Goal: Transaction & Acquisition: Purchase product/service

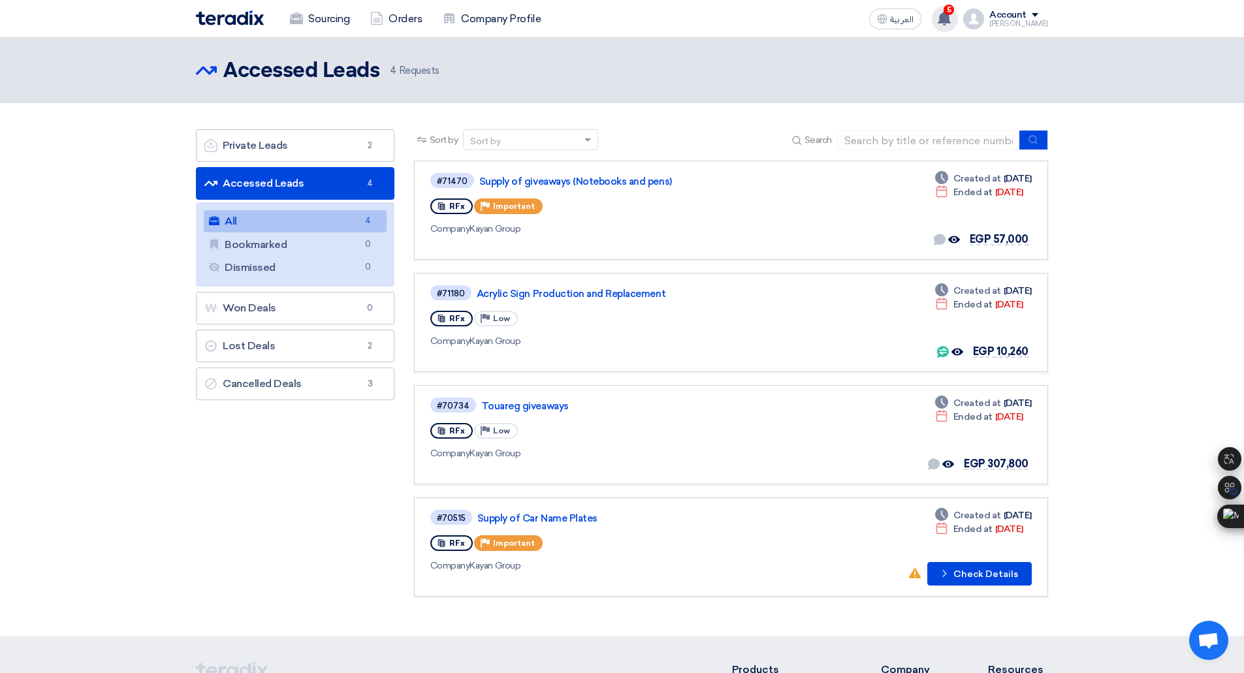
click at [953, 29] on div "5 You've received a new Purchase Order from for your offer in RFQ Acrylic Sign …" at bounding box center [945, 19] width 26 height 26
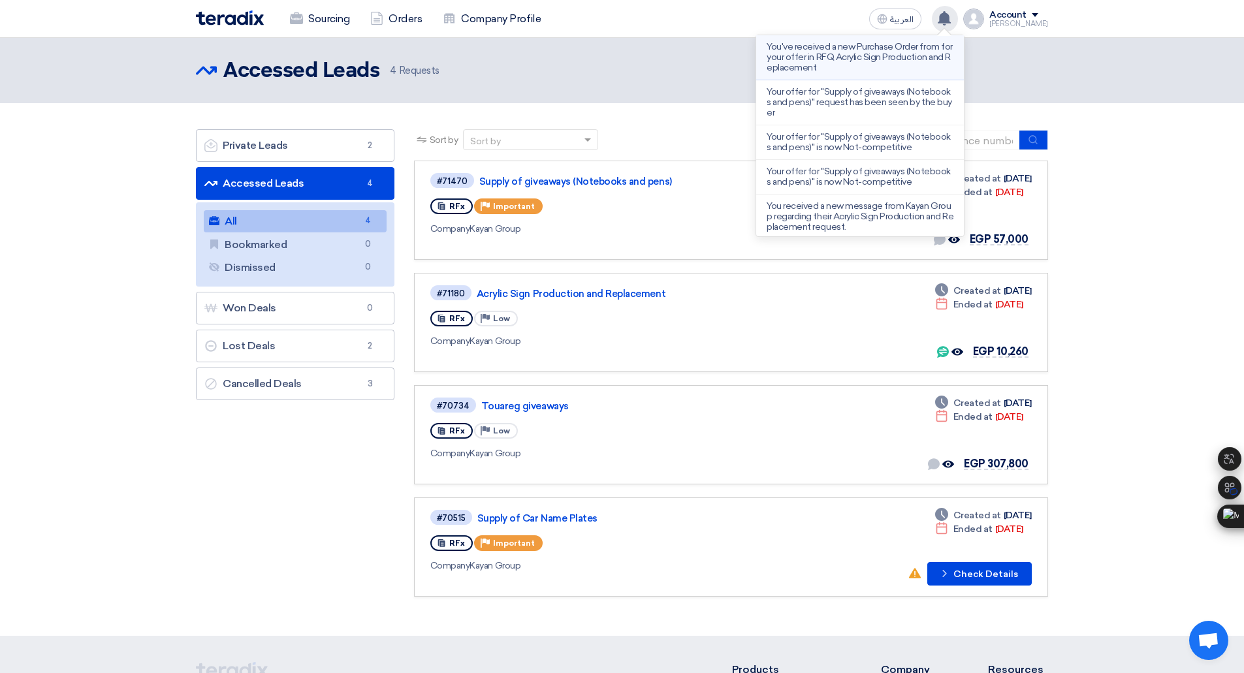
click at [909, 69] on p "You've received a new Purchase Order from for your offer in RFQ Acrylic Sign Pr…" at bounding box center [860, 57] width 187 height 31
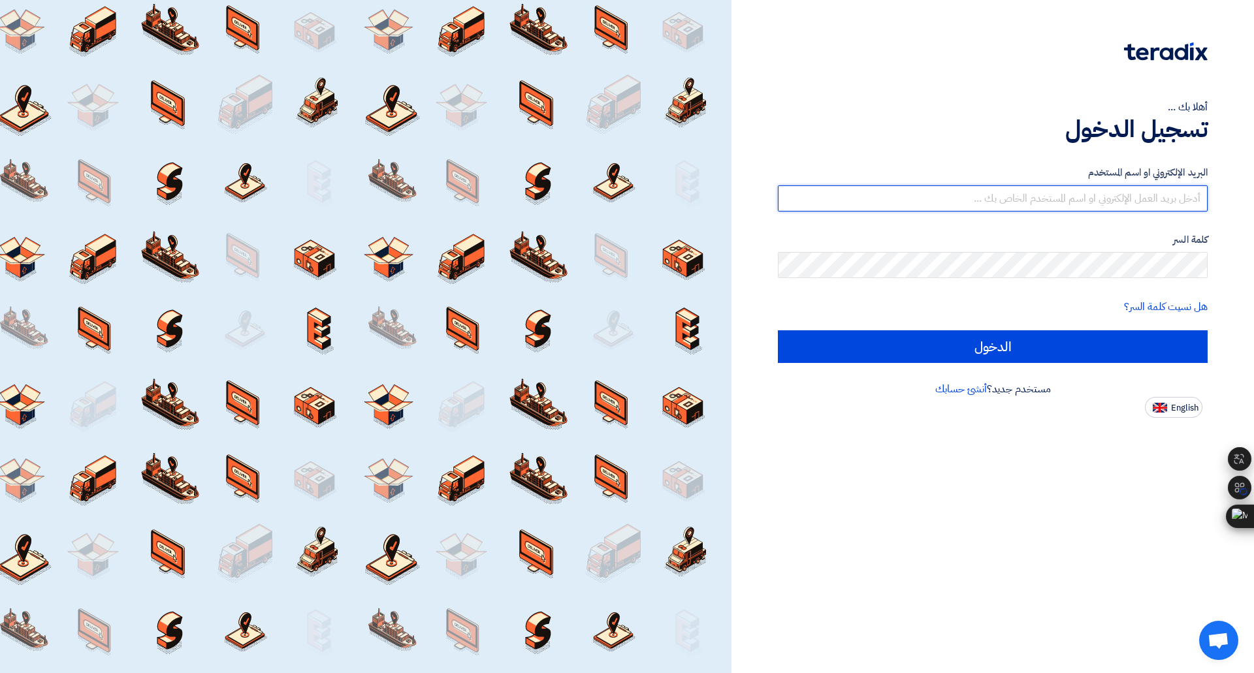
click at [1014, 202] on input "text" at bounding box center [993, 198] width 430 height 26
type input "[PERSON_NAME][EMAIL_ADDRESS][DOMAIN_NAME]"
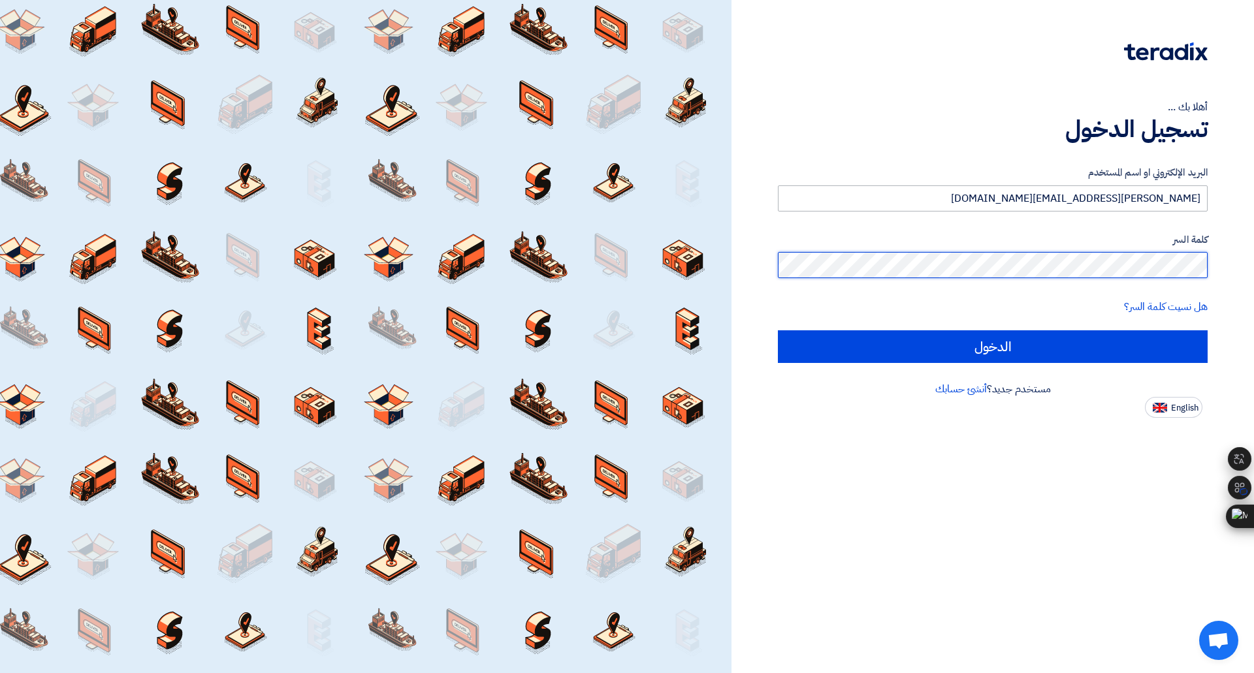
click at [778, 330] on input "الدخول" at bounding box center [993, 346] width 430 height 33
type input "Sign in"
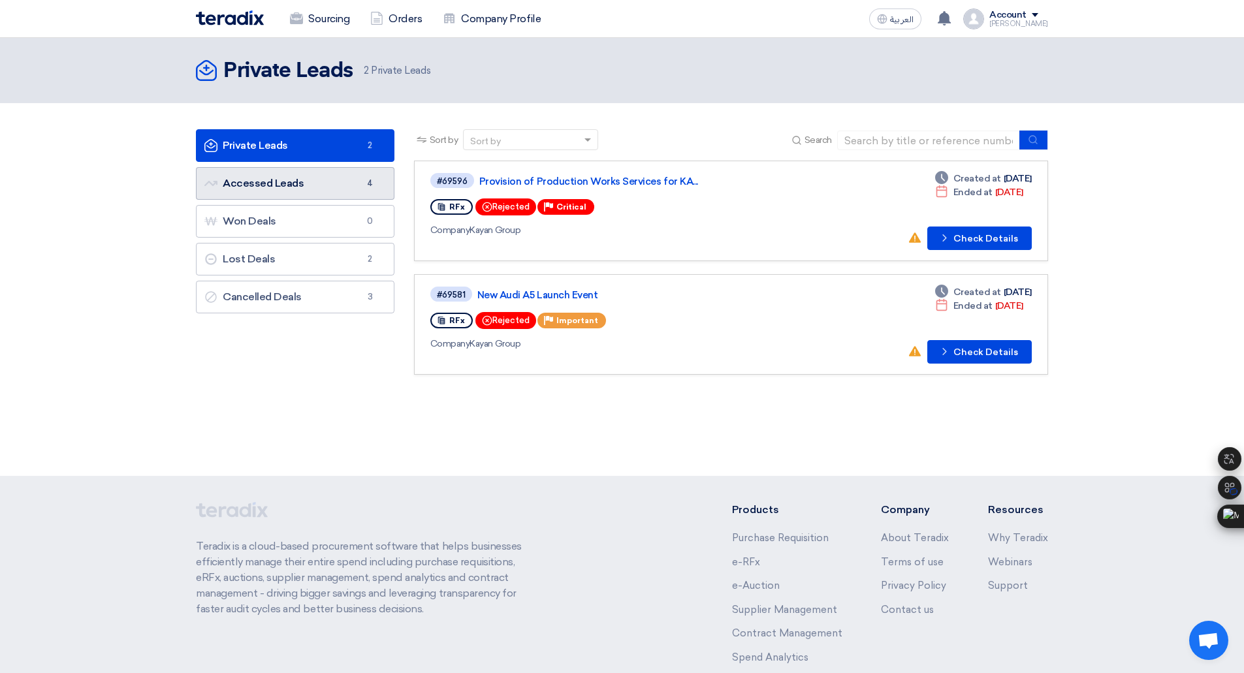
click at [320, 198] on link "Accessed Leads Accessed Leads 4" at bounding box center [295, 183] width 198 height 33
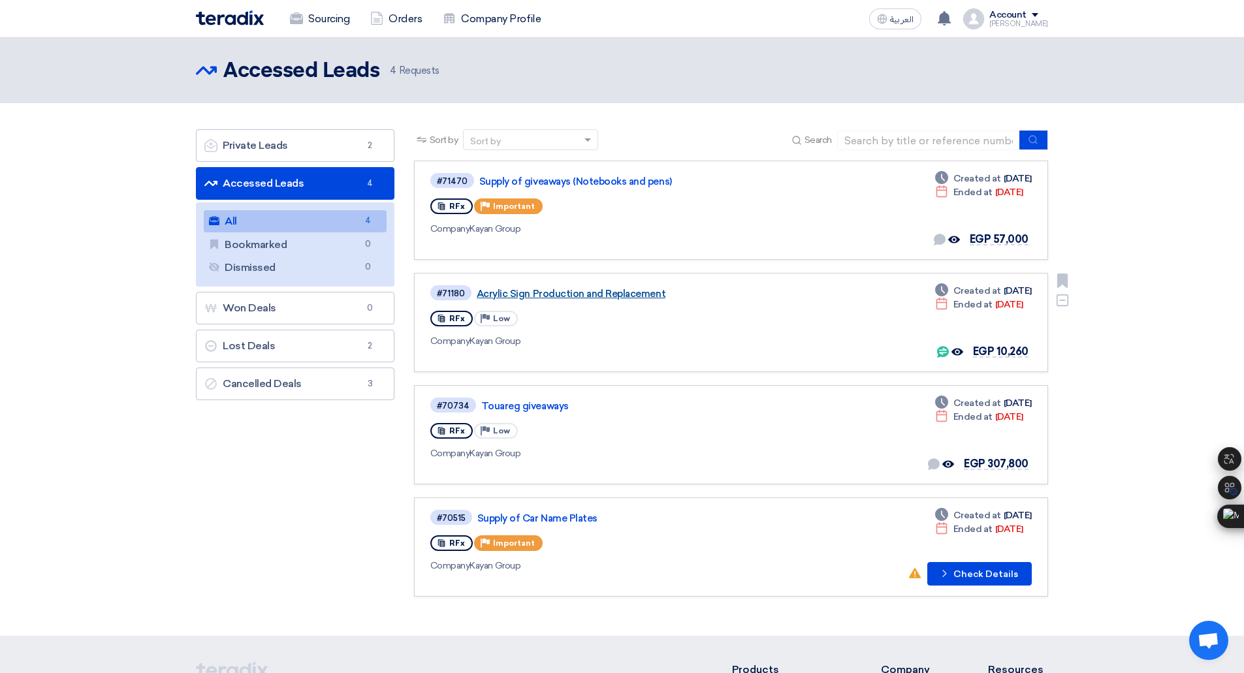
click at [573, 298] on link "Acrylic Sign Production and Replacement" at bounding box center [640, 294] width 326 height 12
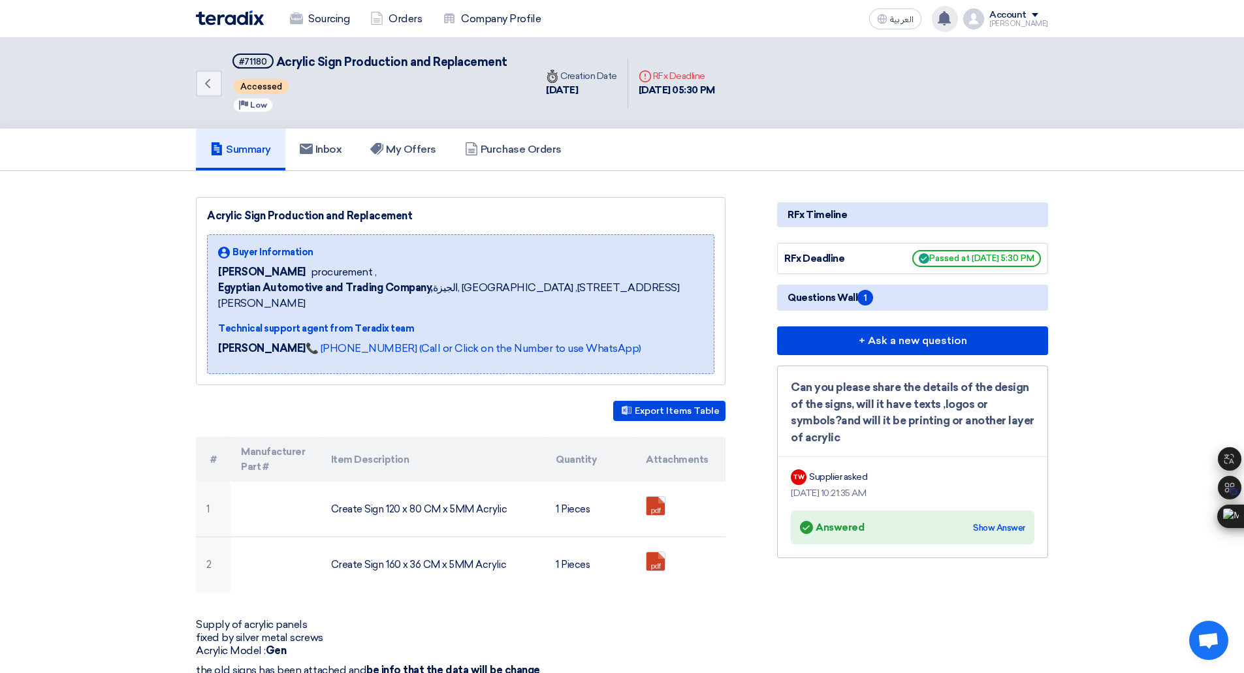
click at [951, 11] on icon at bounding box center [944, 18] width 14 height 14
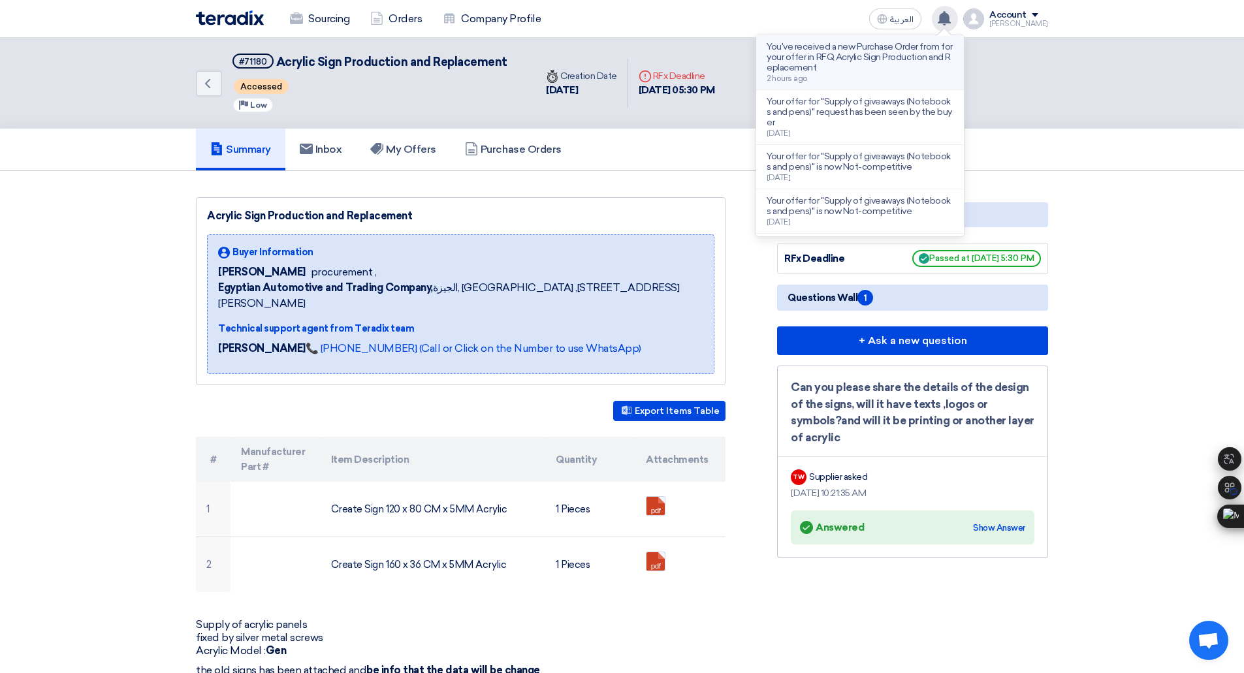
click at [934, 46] on p "You've received a new Purchase Order from for your offer in RFQ Acrylic Sign Pr…" at bounding box center [860, 57] width 187 height 31
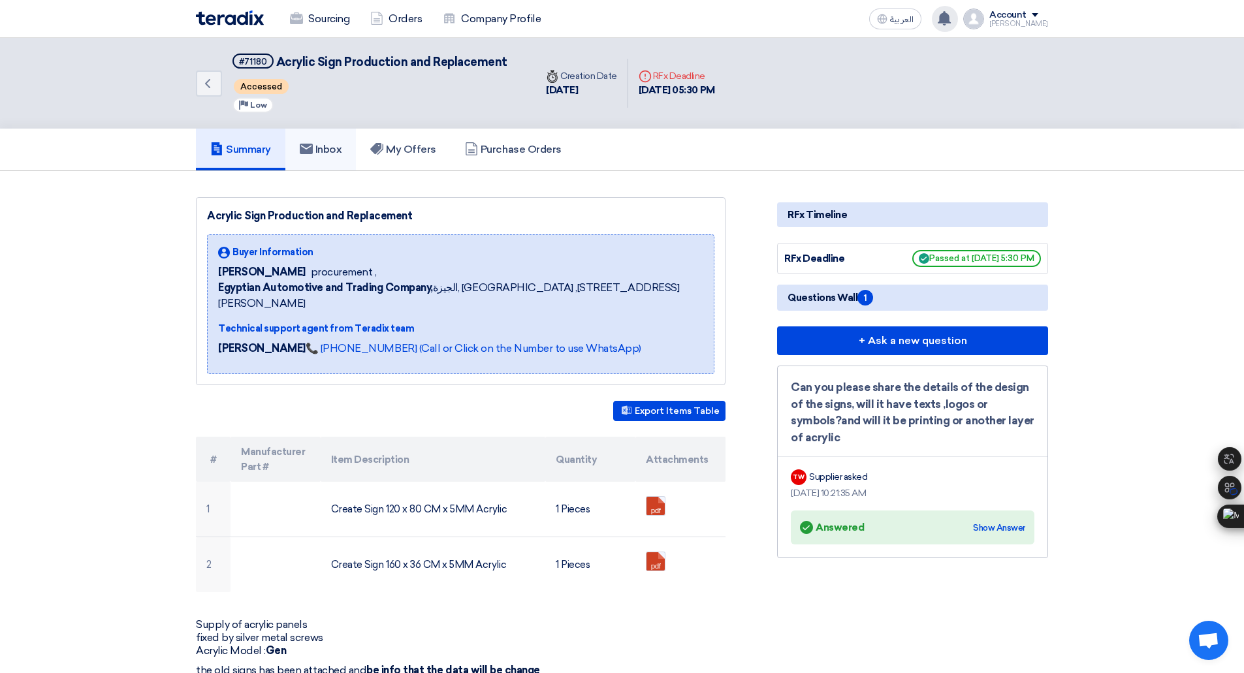
click at [356, 159] on link "Inbox" at bounding box center [320, 150] width 71 height 42
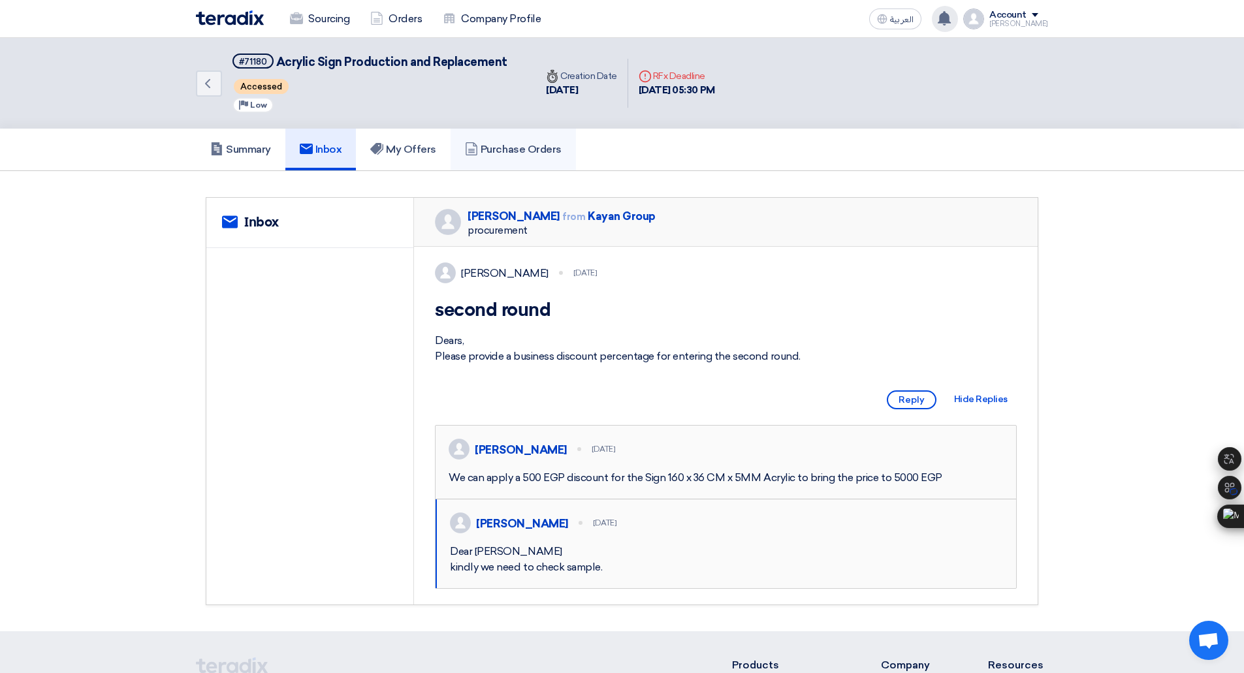
click at [496, 146] on h5 "Purchase Orders" at bounding box center [513, 149] width 97 height 13
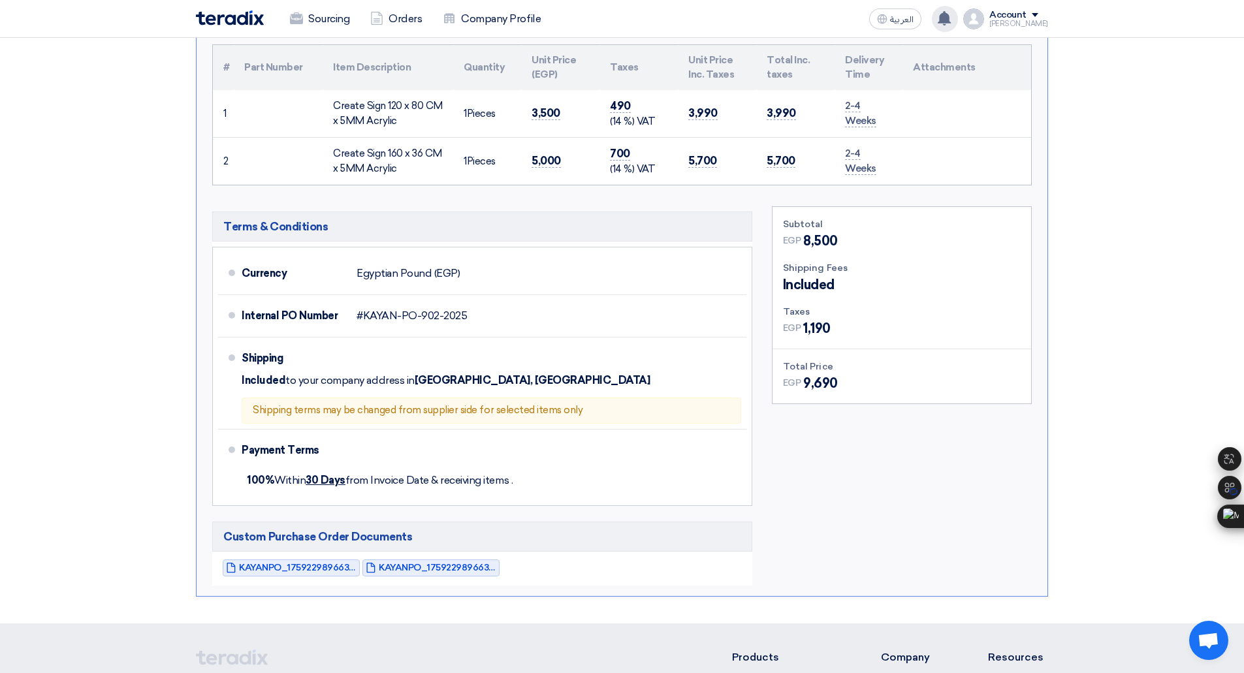
scroll to position [247, 0]
click at [323, 571] on span "KAYANPO_1759229896630.jpg" at bounding box center [298, 567] width 118 height 10
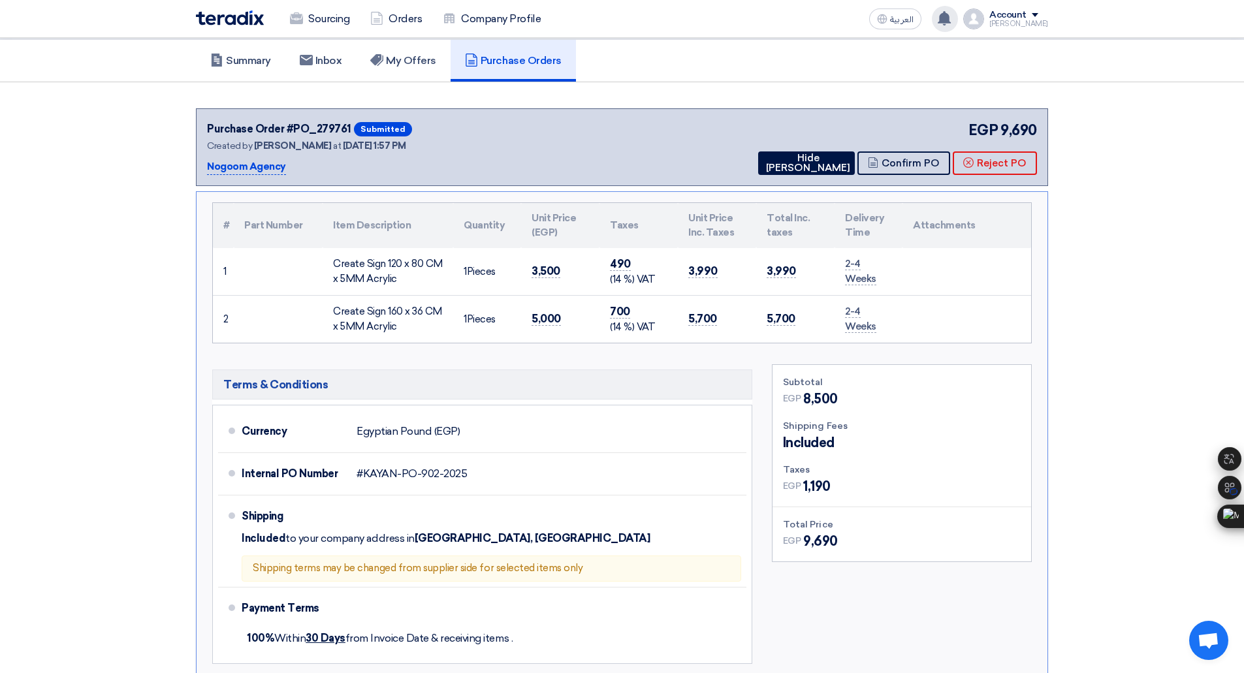
scroll to position [253, 0]
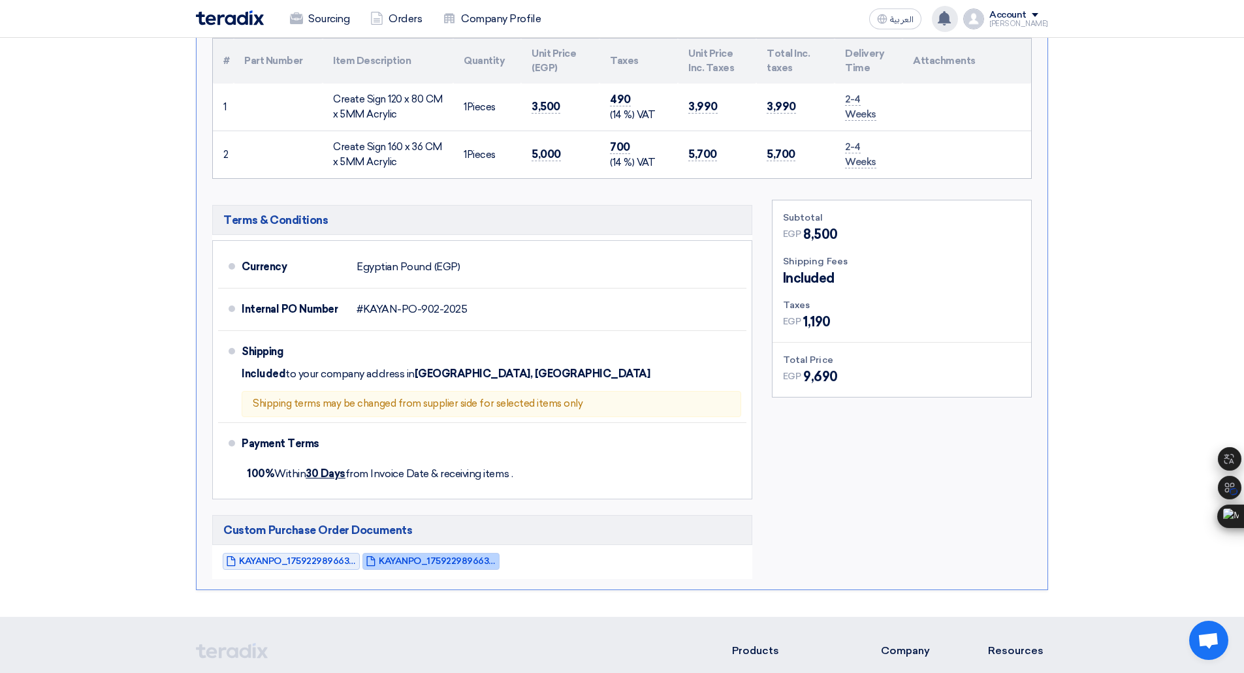
click at [393, 561] on span "KAYANPO_1759229896631.jpg" at bounding box center [438, 561] width 118 height 10
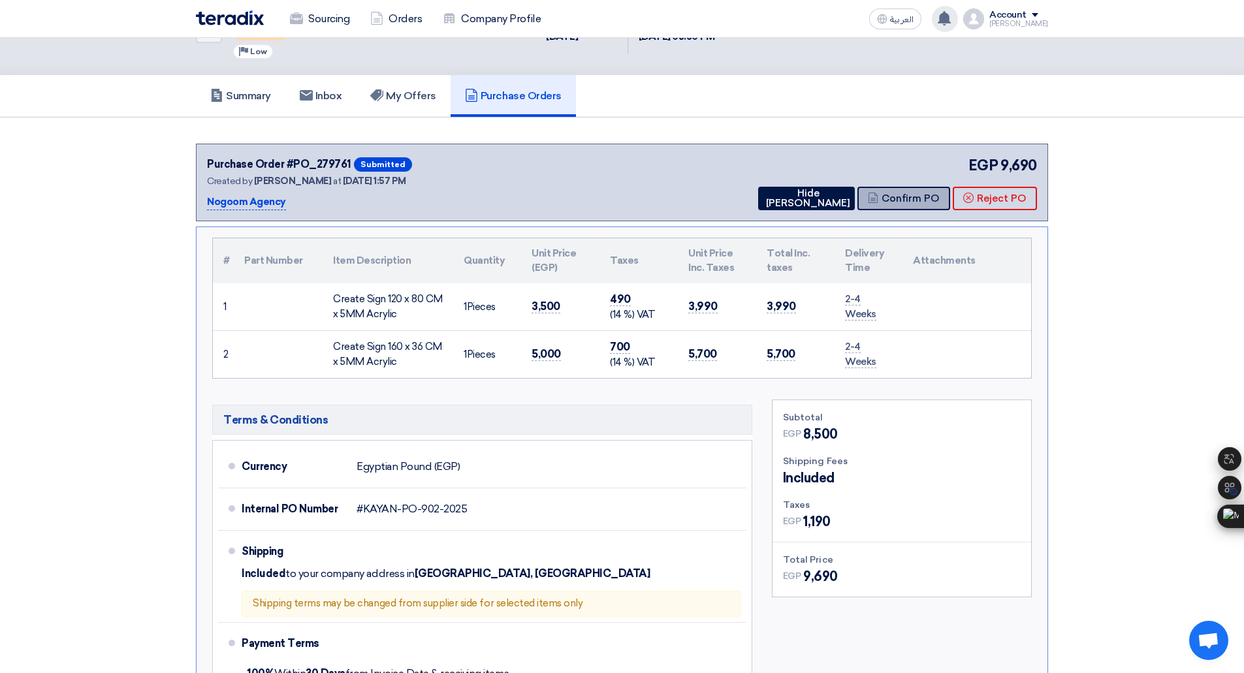
scroll to position [53, 0]
click at [898, 203] on button "Confirm PO" at bounding box center [903, 199] width 93 height 24
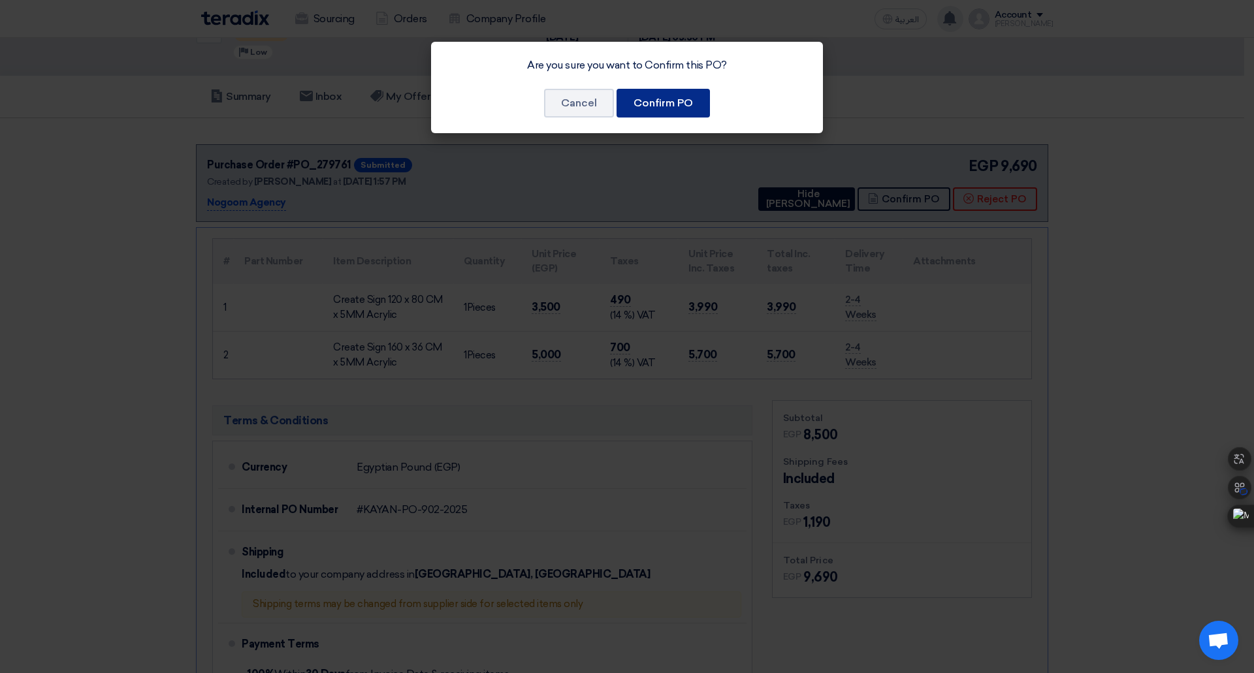
click at [659, 106] on button "Confirm PO" at bounding box center [662, 103] width 93 height 29
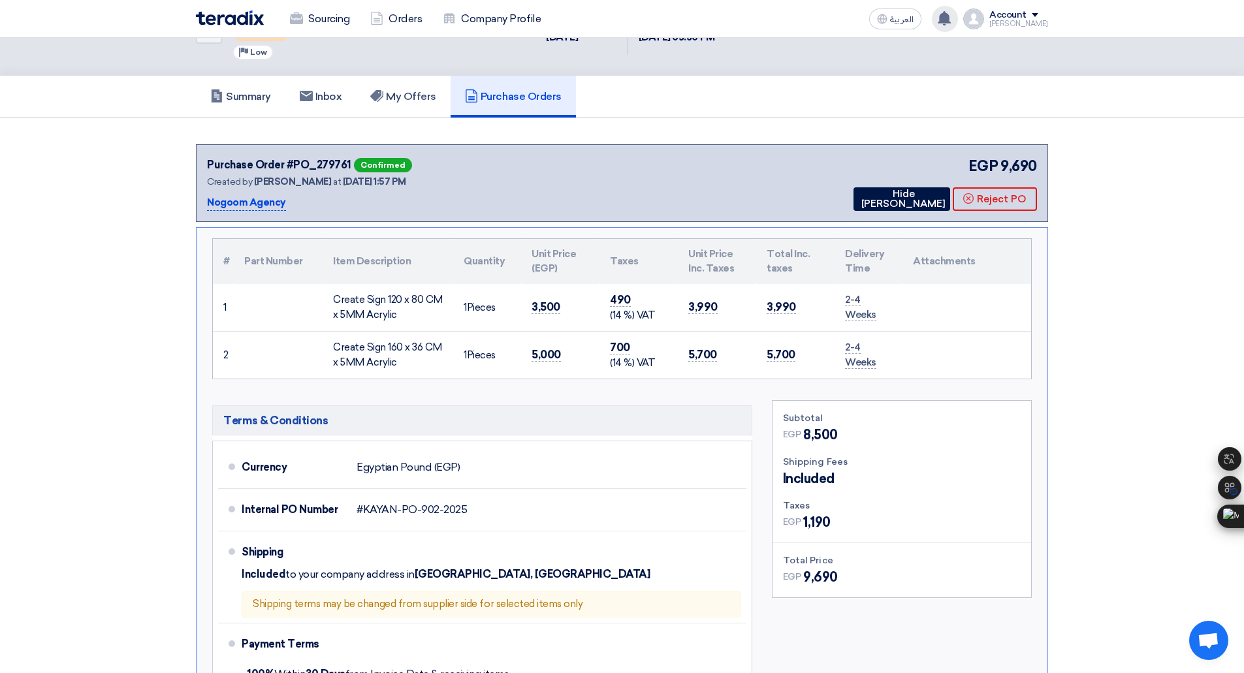
drag, startPoint x: 421, startPoint y: 313, endPoint x: 326, endPoint y: 298, distance: 95.9
click at [326, 298] on td "Create Sign 120 x 80 CM x 5MM Acrylic" at bounding box center [388, 308] width 131 height 48
copy div "Create Sign 120 x 80 CM x 5MM Acrylic"
click at [408, 366] on div "Create Sign 160 x 36 CM x 5MM Acrylic" at bounding box center [388, 354] width 110 height 29
drag, startPoint x: 408, startPoint y: 366, endPoint x: 330, endPoint y: 339, distance: 82.8
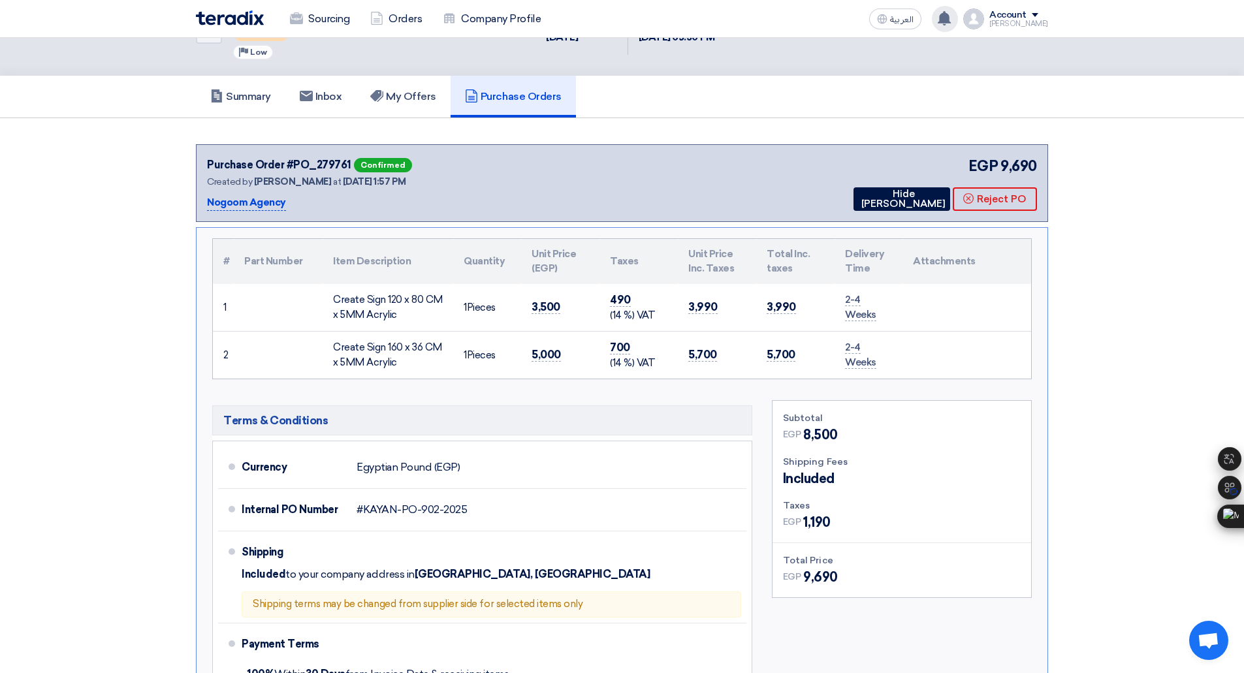
click at [330, 339] on td "Create Sign 160 x 36 CM x 5MM Acrylic" at bounding box center [388, 355] width 131 height 48
copy div "Create Sign 160 x 36 CM x 5MM Acrylic"
drag, startPoint x: 422, startPoint y: 317, endPoint x: 330, endPoint y: 294, distance: 94.7
click at [330, 294] on td "Create Sign 120 x 80 CM x 5MM Acrylic" at bounding box center [388, 308] width 131 height 48
copy div "Create Sign 120 x 80 CM x 5MM Acrylic"
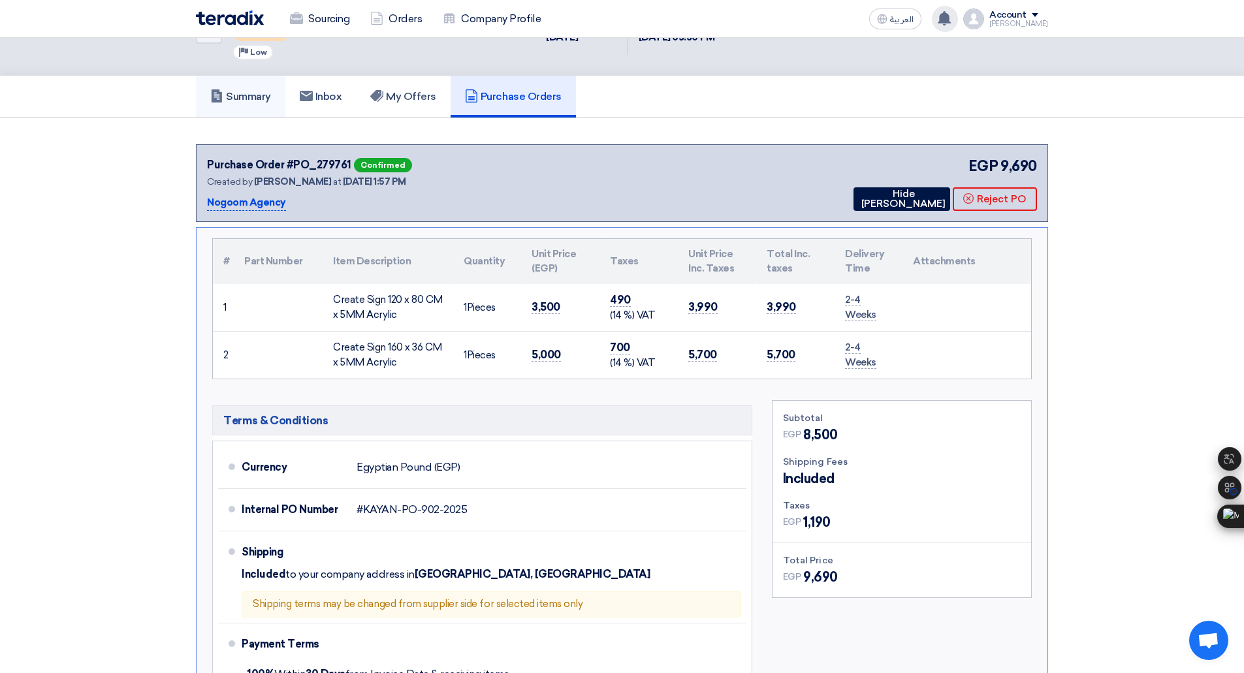
click at [268, 95] on h5 "Summary" at bounding box center [240, 96] width 61 height 13
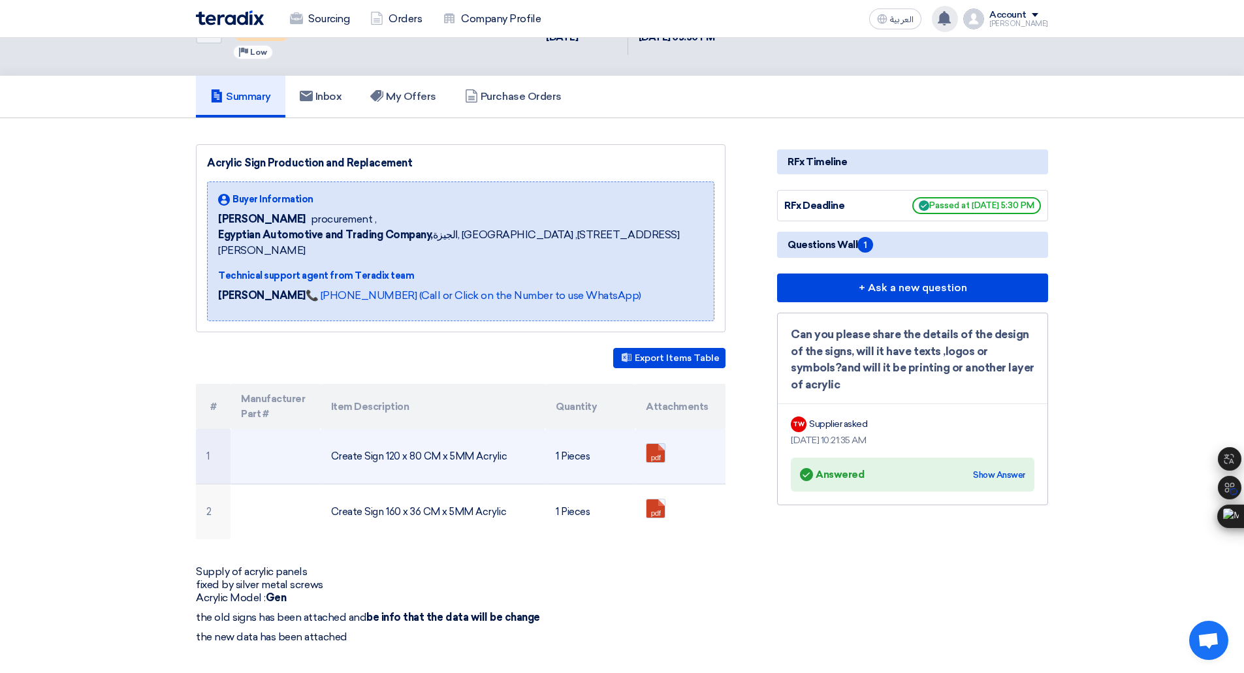
click at [654, 444] on link at bounding box center [698, 483] width 104 height 78
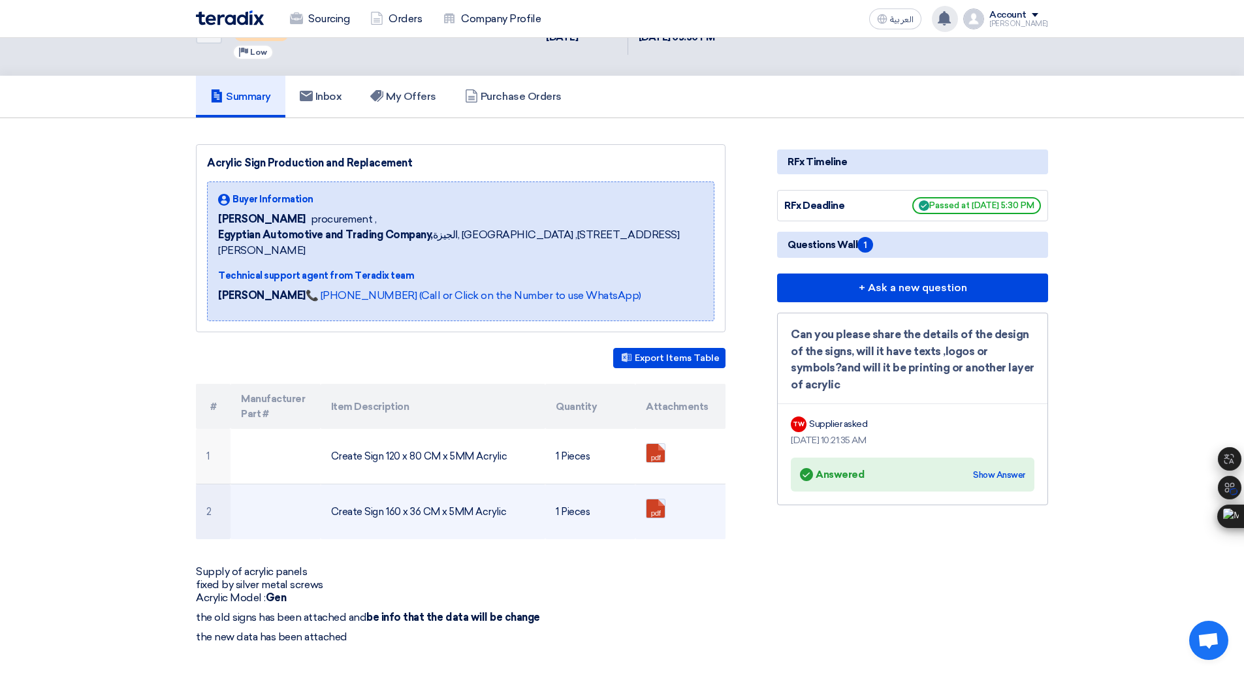
click at [652, 500] on link at bounding box center [698, 539] width 104 height 78
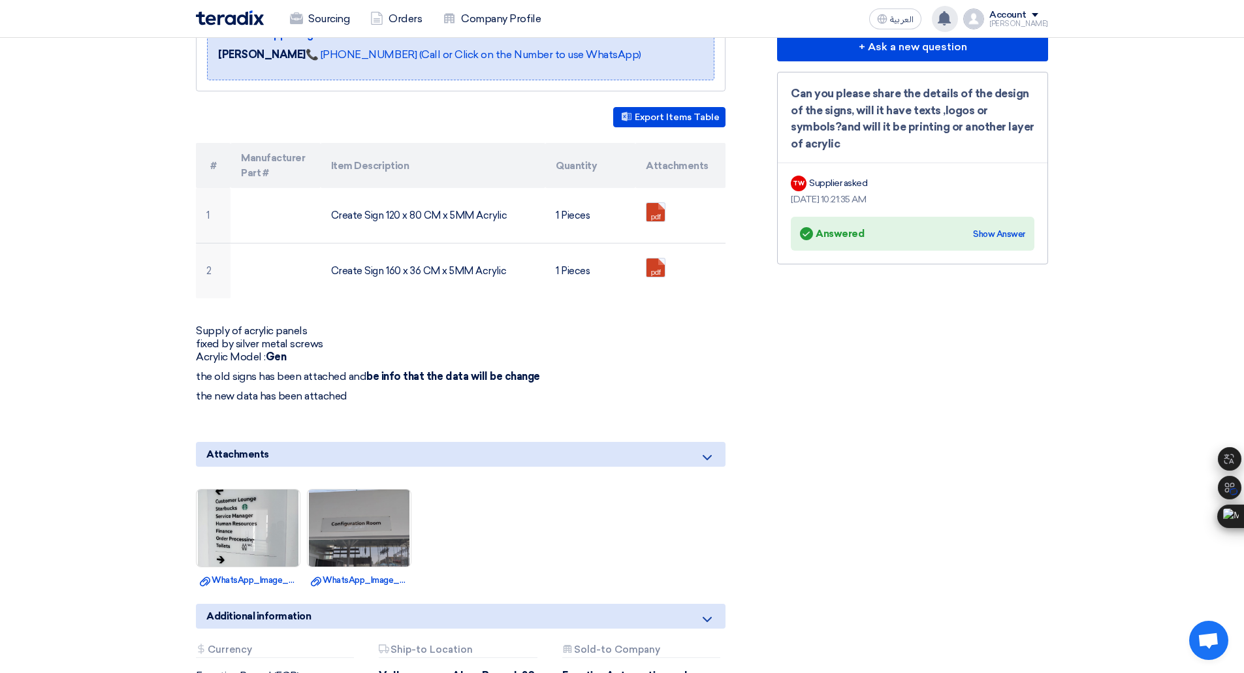
scroll to position [294, 0]
click at [225, 509] on img at bounding box center [248, 528] width 103 height 136
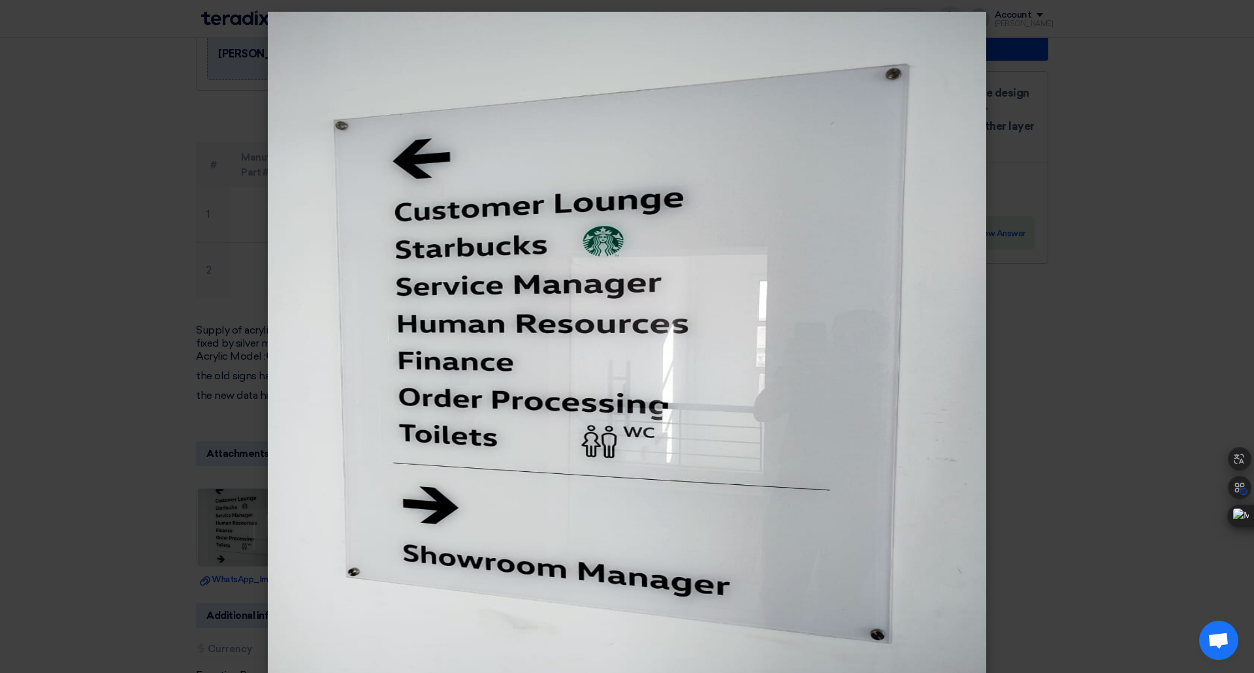
click at [1050, 259] on modal-container at bounding box center [627, 336] width 1254 height 673
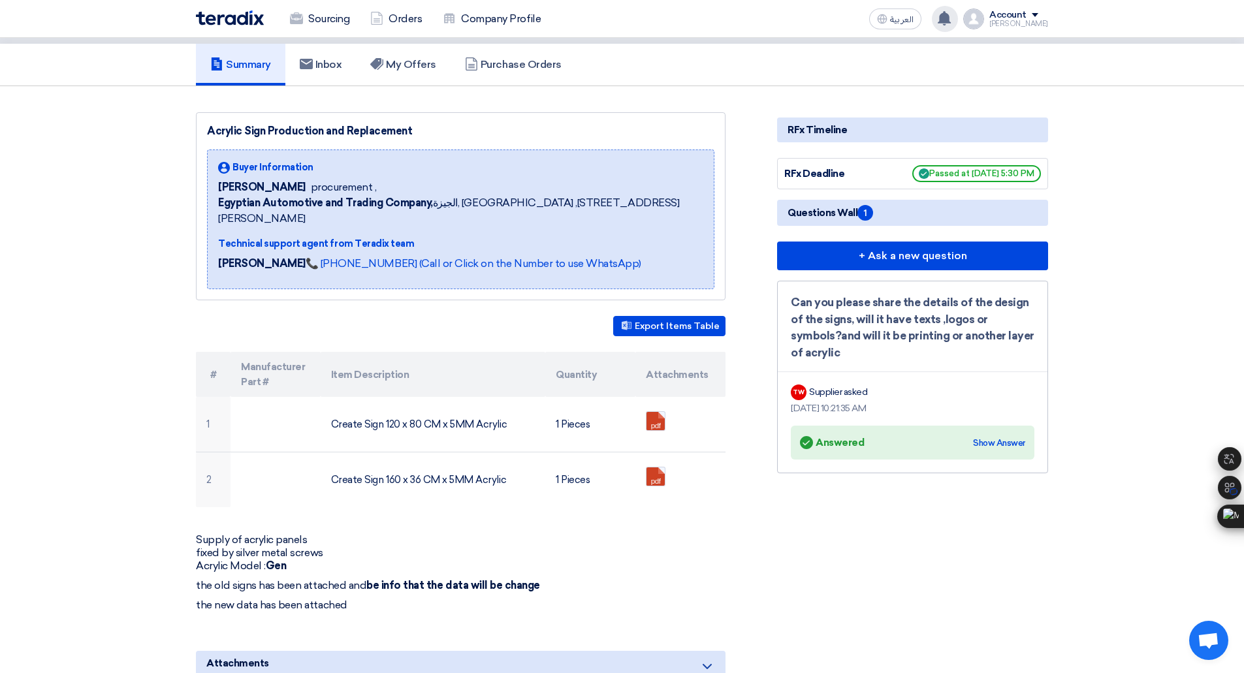
scroll to position [84, 0]
